Goal: Navigation & Orientation: Find specific page/section

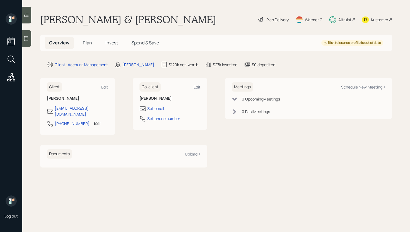
click at [31, 16] on div at bounding box center [26, 15] width 9 height 17
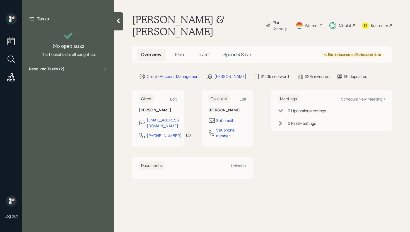
click at [84, 71] on div "Resolved Tasks ( 2 )" at bounding box center [68, 69] width 79 height 7
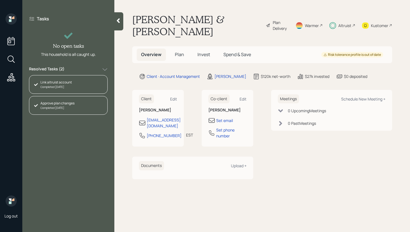
click at [84, 70] on div "Resolved Tasks ( 2 )" at bounding box center [68, 69] width 79 height 7
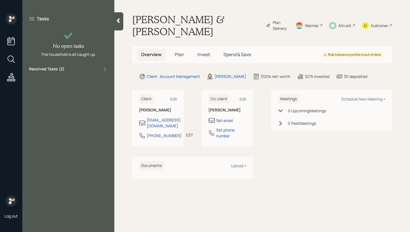
click at [120, 21] on icon at bounding box center [119, 21] width 6 height 6
